Goal: Navigation & Orientation: Go to known website

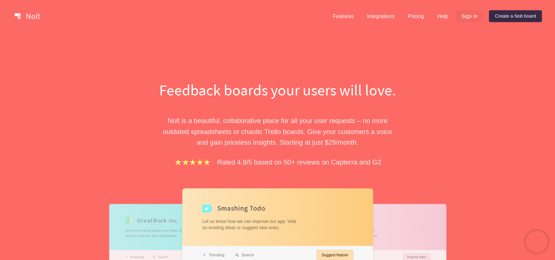
drag, startPoint x: 474, startPoint y: 10, endPoint x: 471, endPoint y: 13, distance: 3.9
click at [471, 13] on div "Features Integrations Pricing Help Sign in Create a [PERSON_NAME] board" at bounding box center [434, 16] width 217 height 15
click at [471, 13] on link "Sign in" at bounding box center [469, 16] width 28 height 12
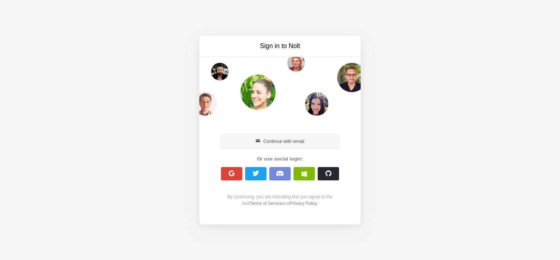
click at [307, 147] on div "Continue with email" at bounding box center [280, 141] width 126 height 16
click at [301, 142] on button "Continue with email" at bounding box center [280, 141] width 118 height 13
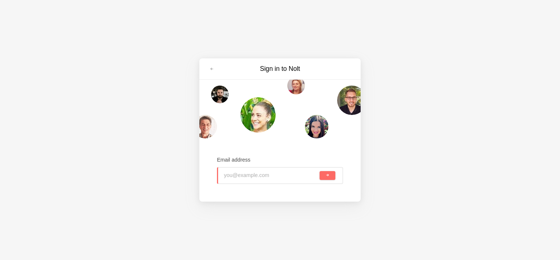
click at [282, 176] on input "email" at bounding box center [271, 175] width 94 height 16
type input "[EMAIL_ADDRESS][DOMAIN_NAME]"
click at [320, 171] on button "submit" at bounding box center [328, 175] width 16 height 9
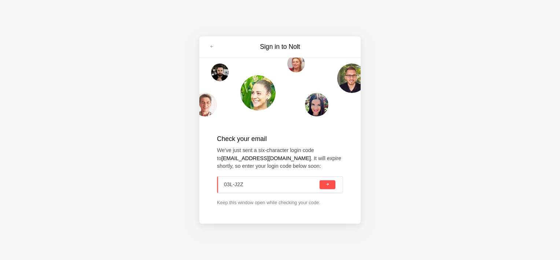
click at [331, 183] on button "submit" at bounding box center [328, 184] width 16 height 9
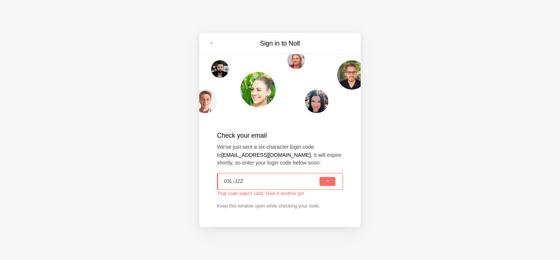
type input "03L-J2Z"
click at [331, 181] on button "submit" at bounding box center [328, 181] width 16 height 9
click at [280, 193] on div "That code wasn't valid. Give it another go!" at bounding box center [280, 193] width 126 height 6
drag, startPoint x: 265, startPoint y: 155, endPoint x: 254, endPoint y: 150, distance: 12.5
click at [254, 150] on p "We've just sent a six-character login code to [EMAIL_ADDRESS][DOMAIN_NAME] . It…" at bounding box center [280, 155] width 126 height 24
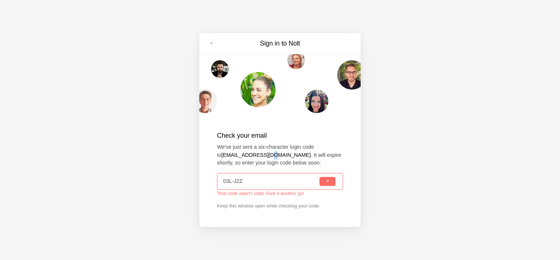
drag, startPoint x: 254, startPoint y: 150, endPoint x: 267, endPoint y: 157, distance: 14.6
click at [267, 157] on strong "[EMAIL_ADDRESS][DOMAIN_NAME]" at bounding box center [265, 155] width 89 height 6
drag, startPoint x: 267, startPoint y: 157, endPoint x: 292, endPoint y: 179, distance: 34.0
click at [292, 179] on input "03L-J2Z" at bounding box center [271, 181] width 94 height 16
